Goal: Task Accomplishment & Management: Use online tool/utility

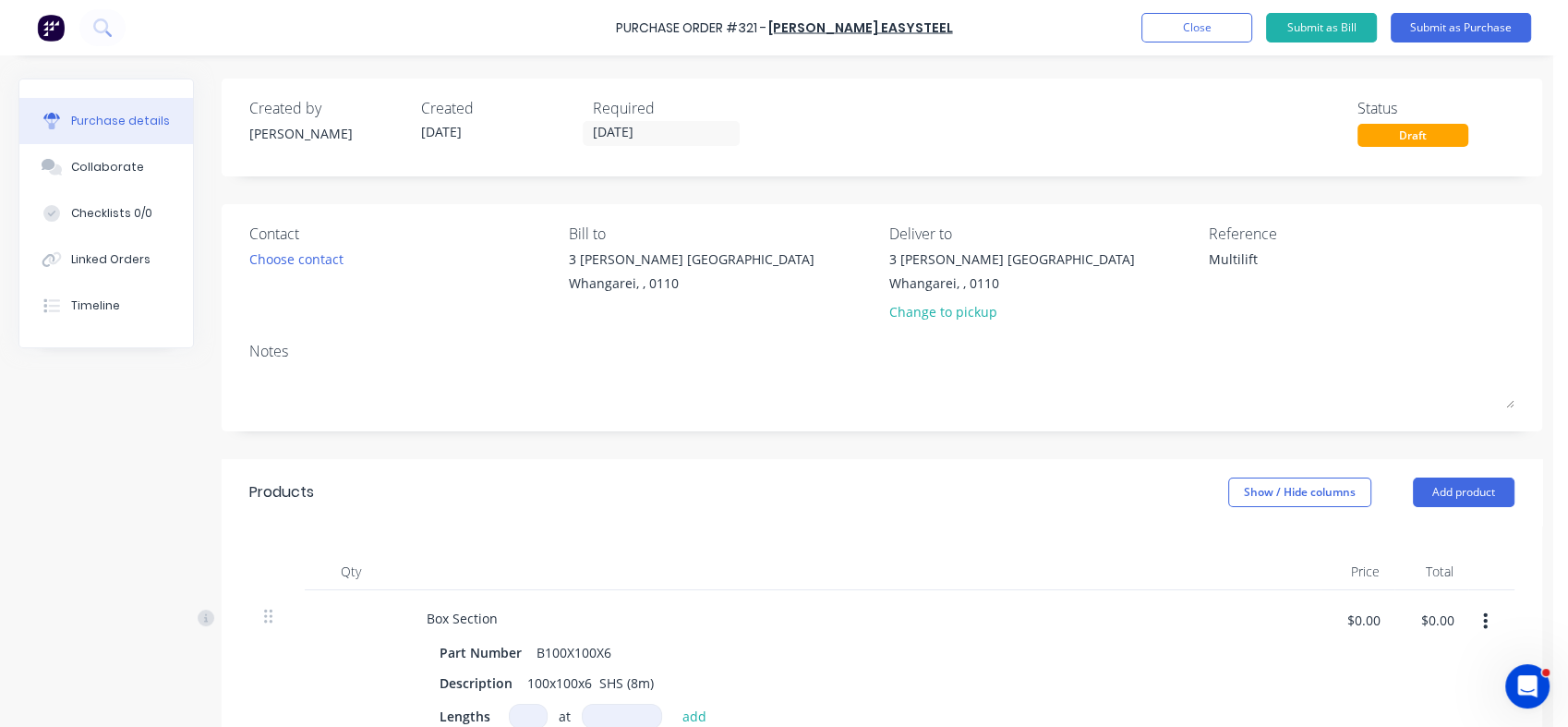
click at [1387, 140] on div "Draft" at bounding box center [1412, 135] width 111 height 23
click at [1413, 129] on div "Draft" at bounding box center [1412, 135] width 111 height 23
click at [1433, 30] on button "Submit as Purchase" at bounding box center [1461, 28] width 140 height 29
click at [847, 638] on div "Box Section Part Number B100X100X6 Description 100x100x6 SHS (8m) Lengths at ad…" at bounding box center [858, 684] width 924 height 189
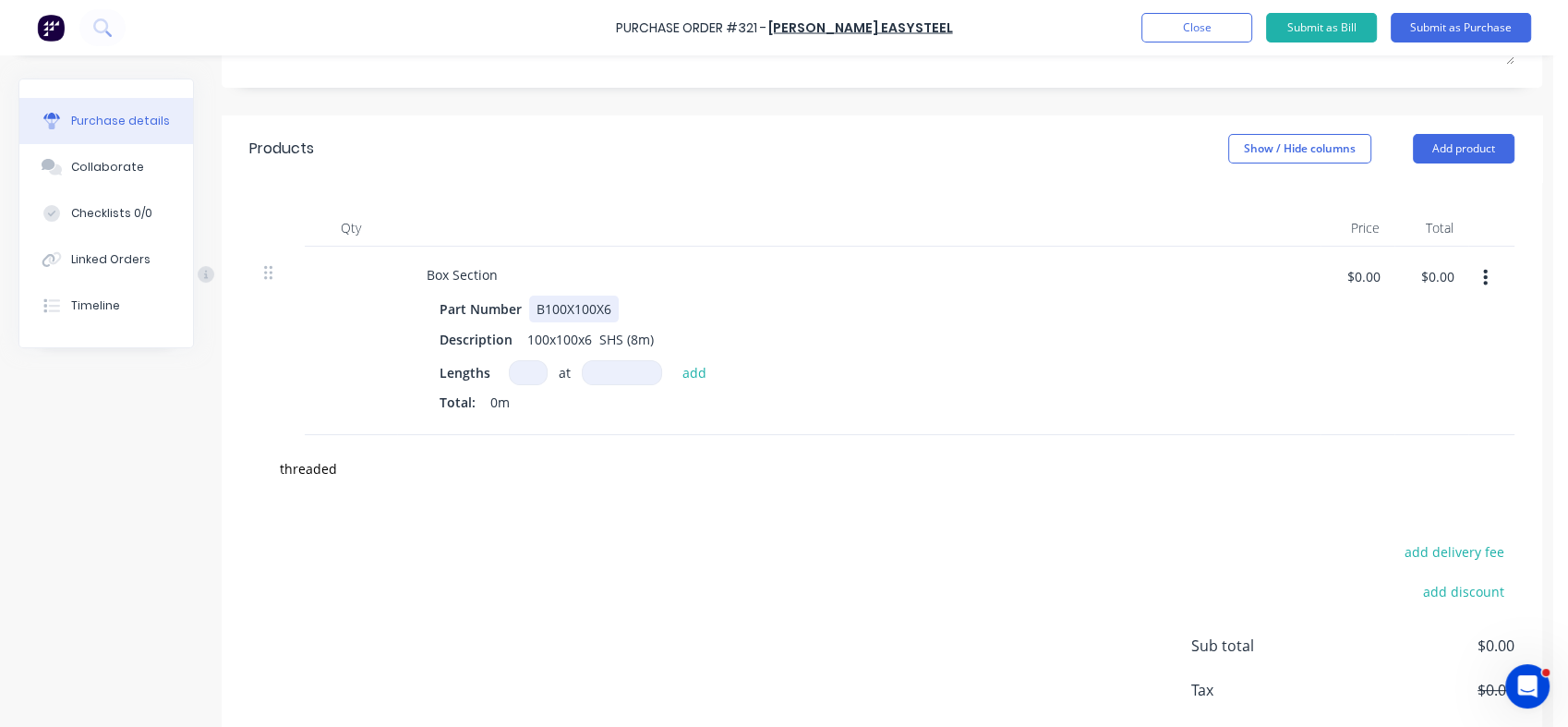
scroll to position [330, 0]
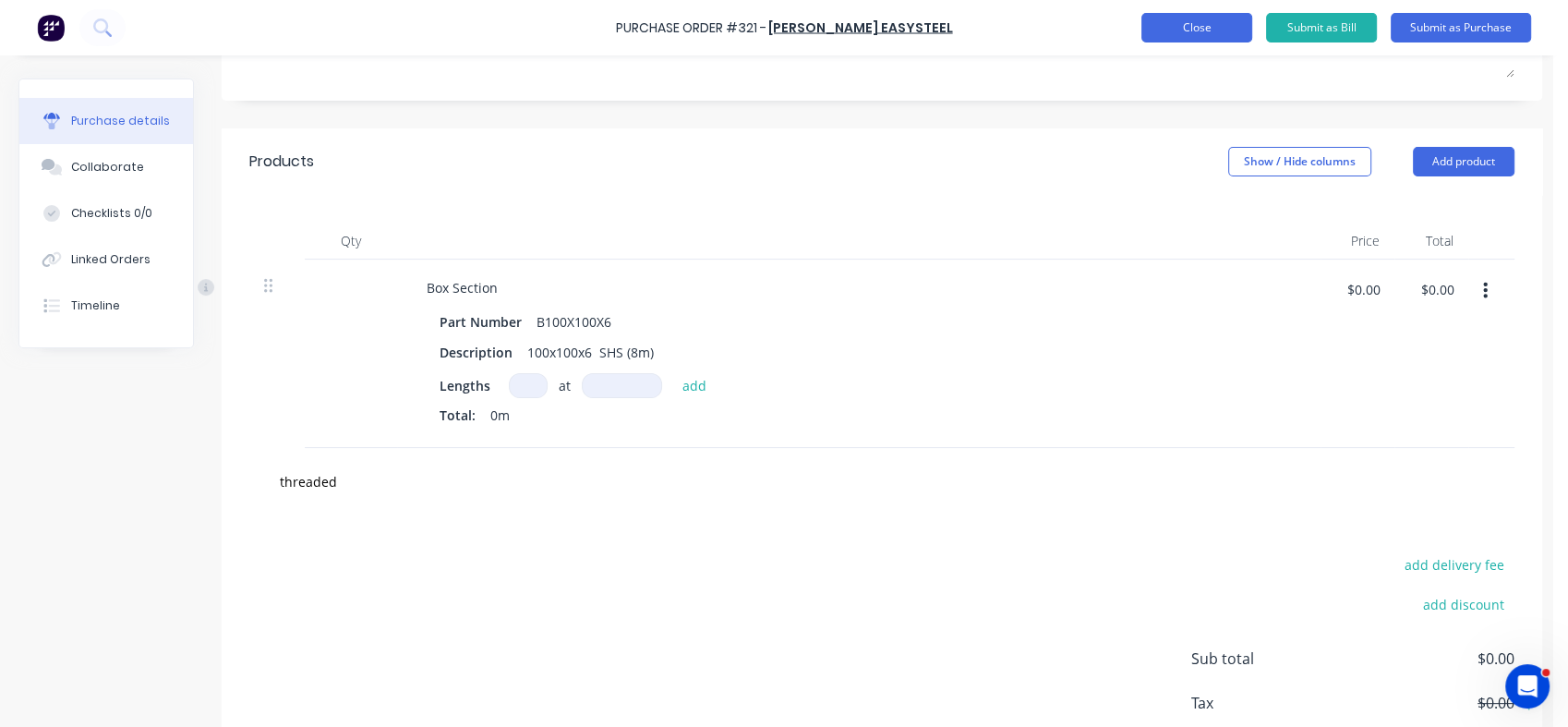
type textarea "x"
click at [1191, 36] on button "Close" at bounding box center [1197, 28] width 111 height 29
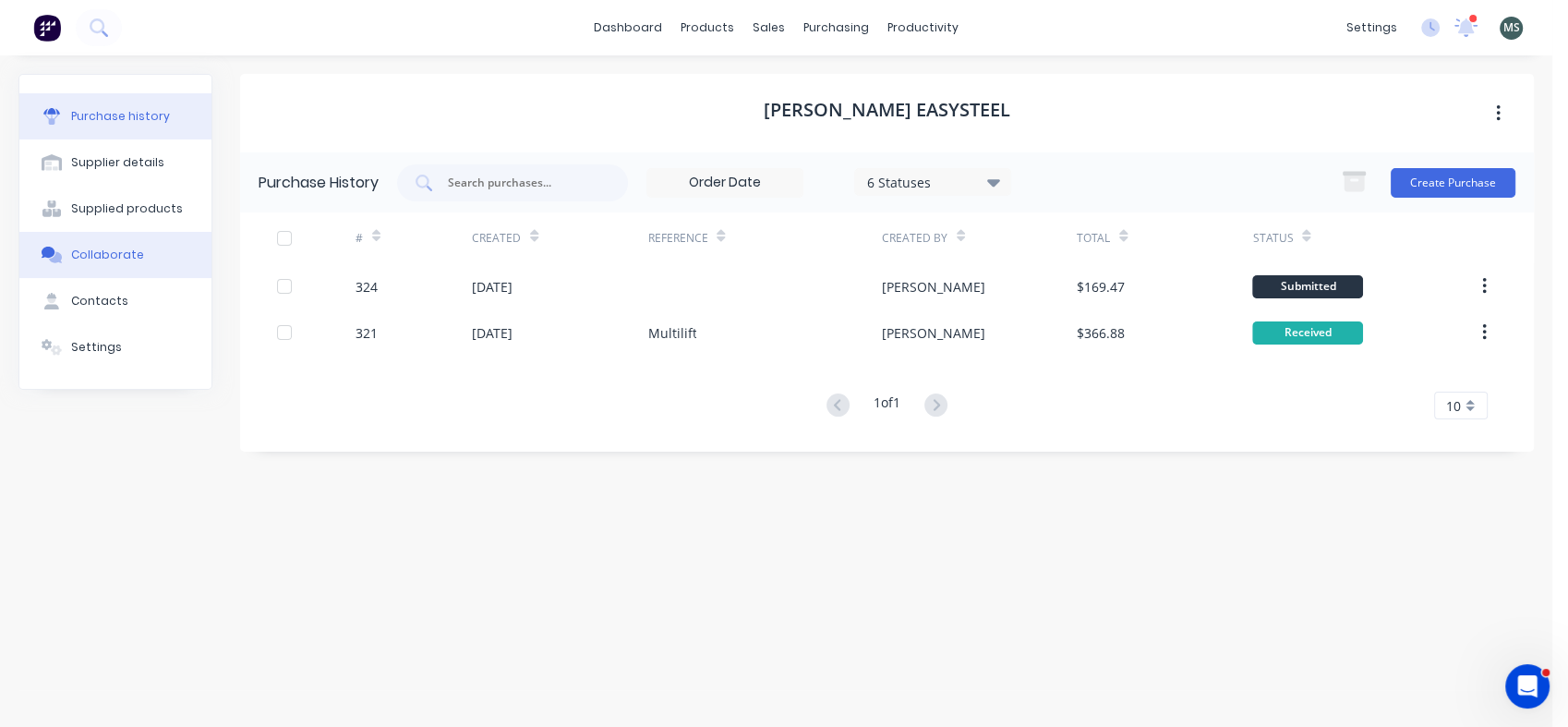
click at [100, 248] on div "Collaborate" at bounding box center [107, 255] width 73 height 17
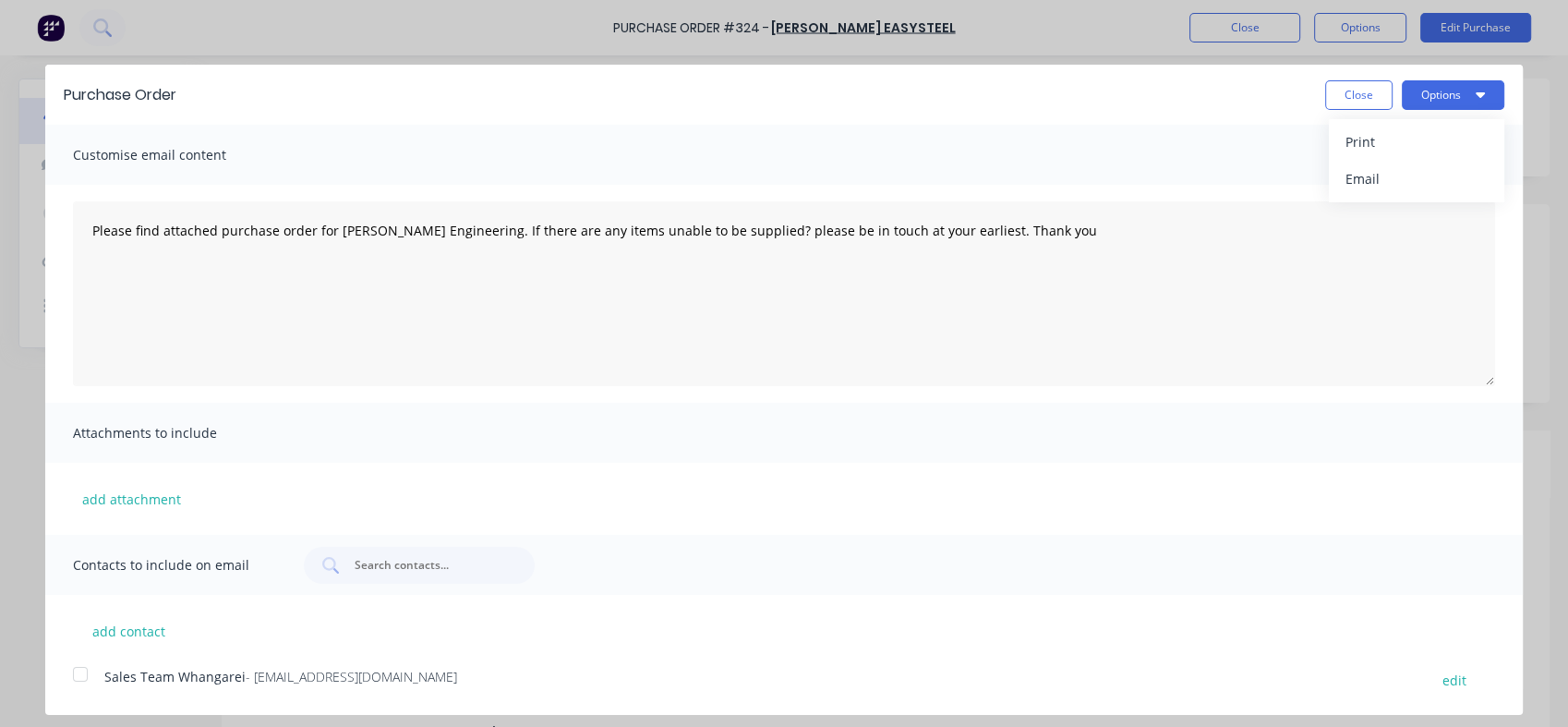
click at [1243, 24] on div "Purchase Order Close Options Print Email Customise email content Please find at…" at bounding box center [784, 364] width 1568 height 727
click at [1373, 104] on button "Close" at bounding box center [1358, 95] width 67 height 29
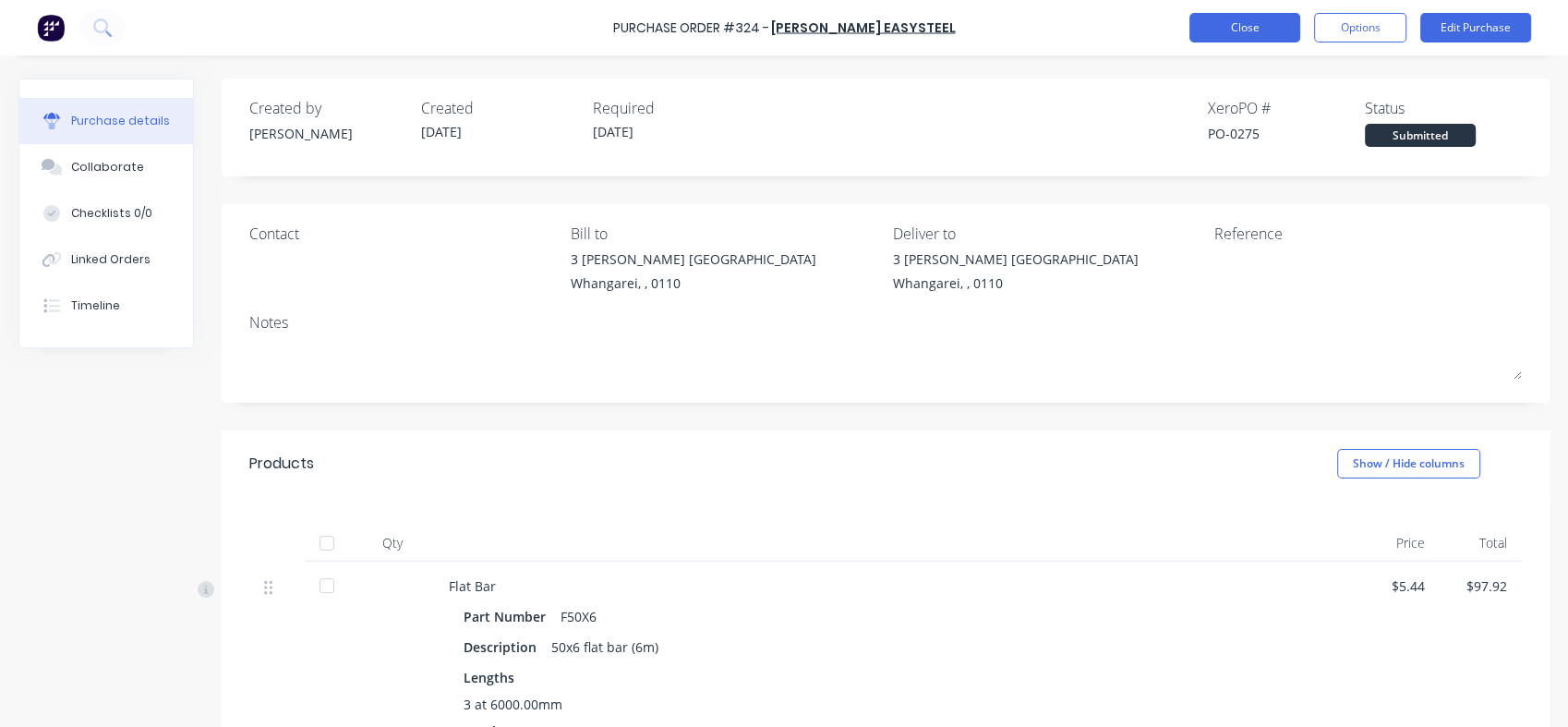
click at [1253, 28] on button "Close" at bounding box center [1244, 28] width 111 height 29
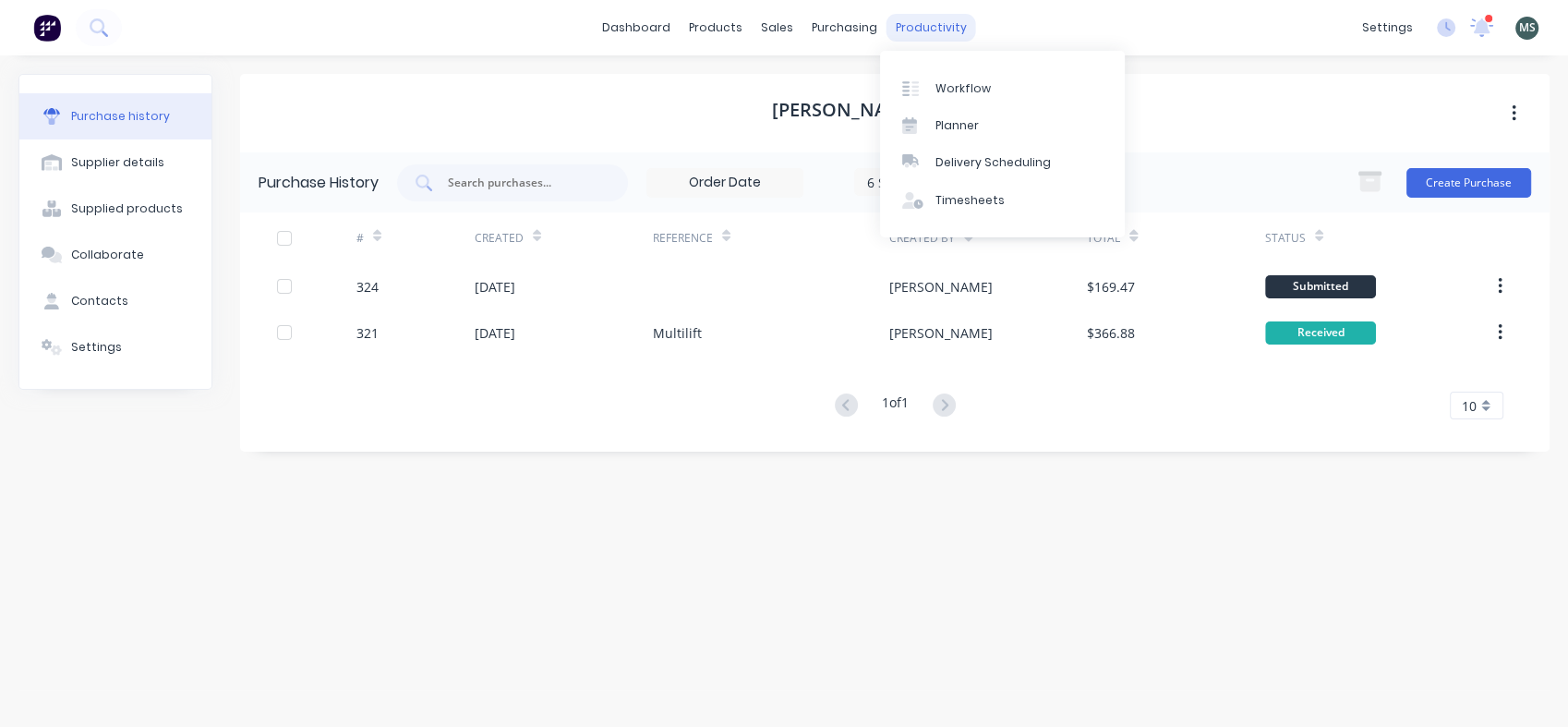
click at [916, 21] on div "productivity" at bounding box center [931, 28] width 89 height 28
click at [961, 95] on div "Workflow" at bounding box center [963, 89] width 55 height 17
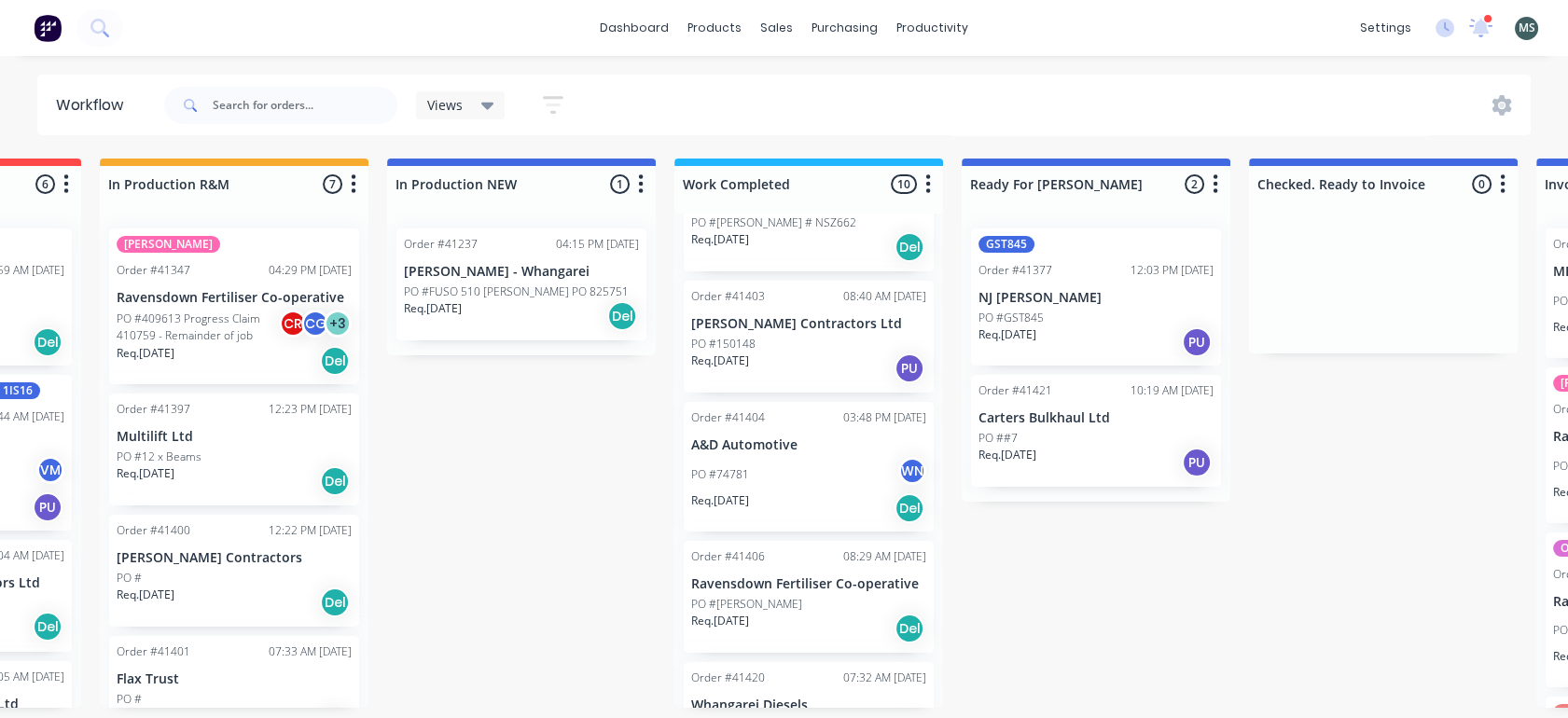
scroll to position [859, 0]
